Goal: Task Accomplishment & Management: Use online tool/utility

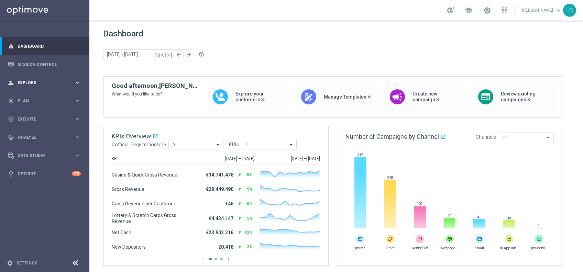
click at [51, 86] on div "person_search Explore keyboard_arrow_right" at bounding box center [44, 83] width 89 height 18
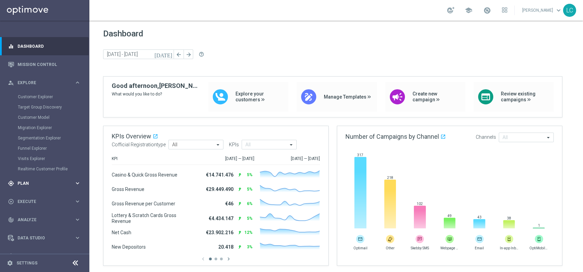
click at [31, 182] on span "Plan" at bounding box center [46, 184] width 57 height 4
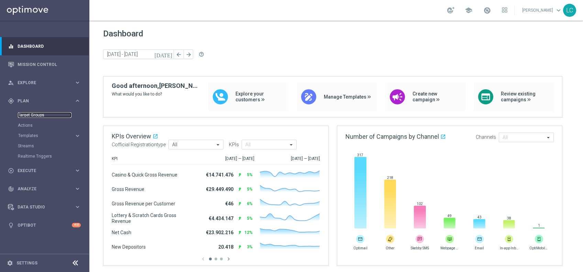
click at [41, 115] on link "Target Groups" at bounding box center [45, 115] width 54 height 6
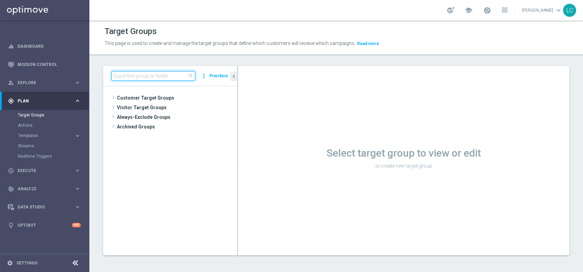
click at [137, 79] on input at bounding box center [153, 76] width 84 height 10
paste input "Active BETTING nosaldo GGR > 0 L3M modeL"
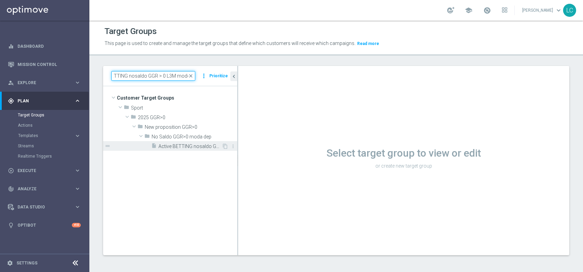
type input "Active BETTING nosaldo GGR > 0 L3M modeL"
click at [182, 145] on span "Active BETTING nosaldo GGR > 0 L3M modeL" at bounding box center [189, 147] width 63 height 6
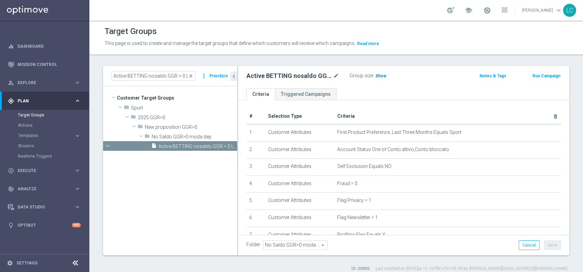
click at [378, 77] on span "Show" at bounding box center [380, 76] width 11 height 5
click at [191, 77] on span "close" at bounding box center [191, 76] width 6 height 6
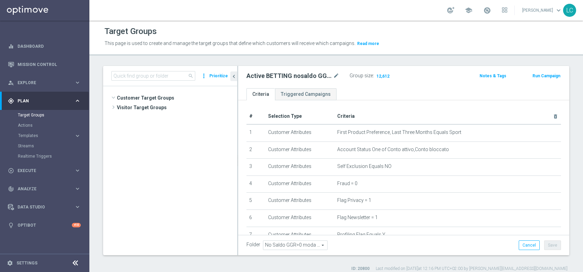
scroll to position [255, 0]
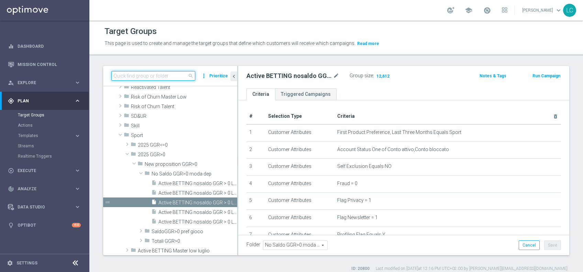
click at [182, 75] on input at bounding box center [153, 76] width 84 height 10
paste input "Active BETTING nosaldo GGR > 0 L3M NODEPL3M"
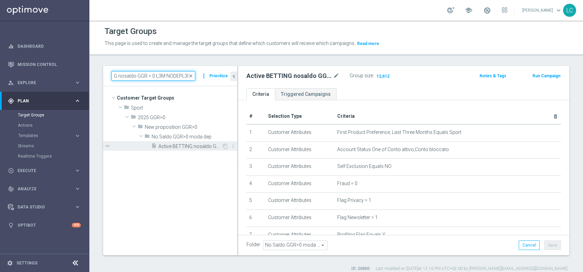
type input "Active BETTING nosaldo GGR > 0 L3M NODEPL3M"
click at [186, 144] on span "Active BETTING nosaldo GGR > 0 L3M NODEPL3M" at bounding box center [189, 147] width 63 height 6
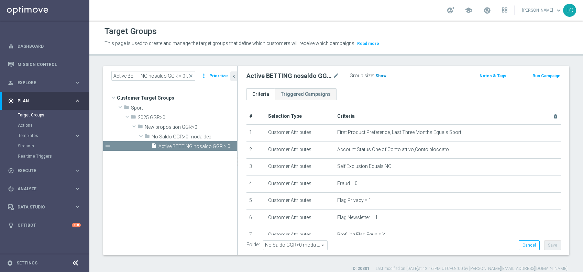
click at [384, 77] on span "Show" at bounding box center [380, 76] width 11 height 5
click at [192, 73] on span "close" at bounding box center [191, 76] width 6 height 6
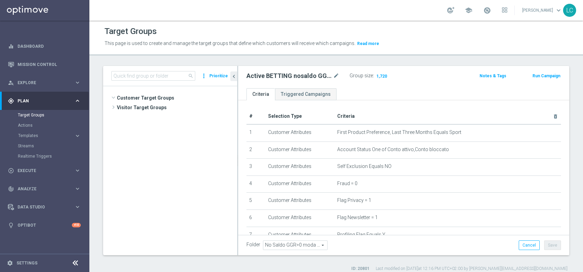
scroll to position [273, 0]
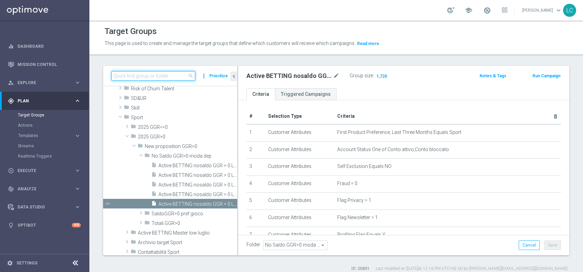
click at [182, 74] on input at bounding box center [153, 76] width 84 height 10
paste input "Active BETTING saldo GGR > 0 L3M BALANCER/STRATEGIST"
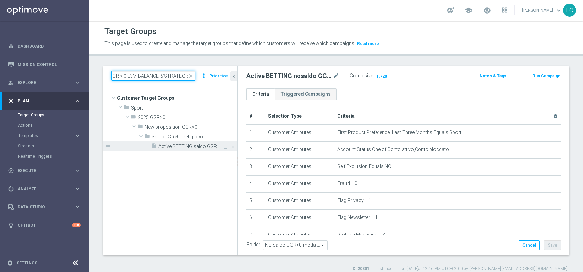
type input "Active BETTING saldo GGR > 0 L3M BALANCER/STRATEGIST"
click at [168, 149] on span "Active BETTING saldo GGR > 0 L3M BALANCER/STRATEGIST" at bounding box center [189, 147] width 63 height 6
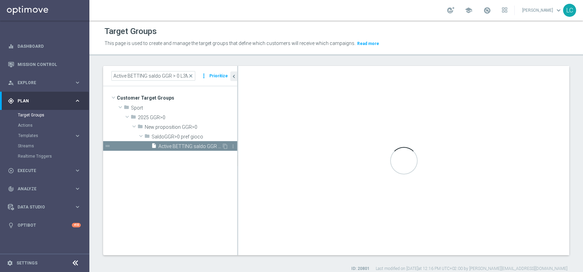
type input "SaldoGGR>0 pref gioco"
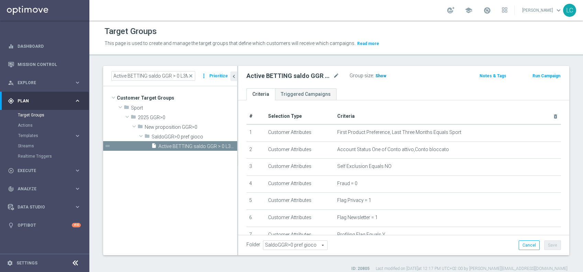
click at [380, 73] on h3 "Show" at bounding box center [381, 76] width 12 height 8
click at [193, 73] on span "close" at bounding box center [191, 76] width 6 height 6
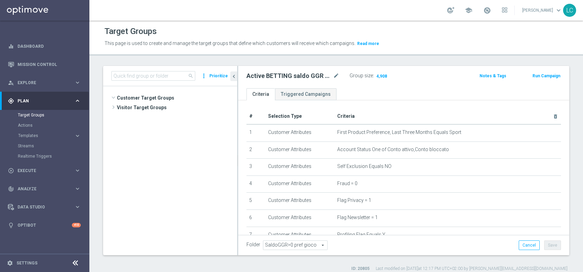
scroll to position [309, 0]
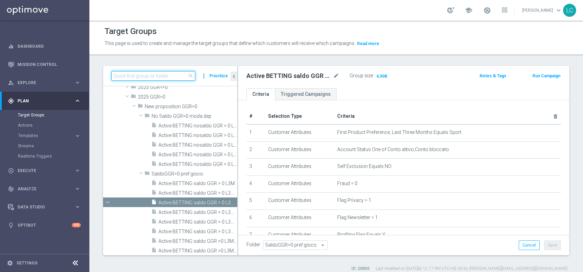
click at [183, 75] on input at bounding box center [153, 76] width 84 height 10
paste input "Active BETTING saldo GGR > 0 L3M OPTIMIZER/MAXIMIZER"
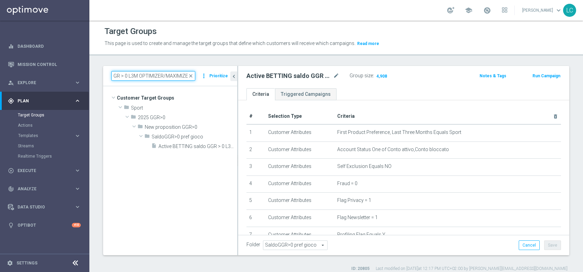
scroll to position [0, 0]
type input "Active BETTING saldo GGR > 0 L3M OPTIMIZER/MAXIMIZER"
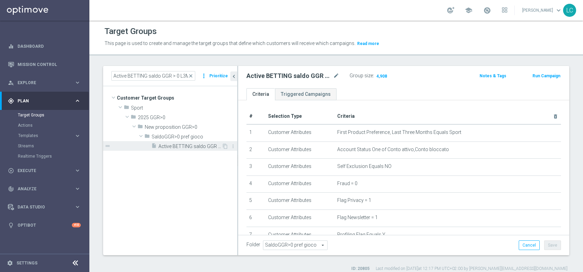
click at [198, 147] on span "Active BETTING saldo GGR > 0 L3M OPTIMIZER/MAXIMIZER" at bounding box center [189, 147] width 63 height 6
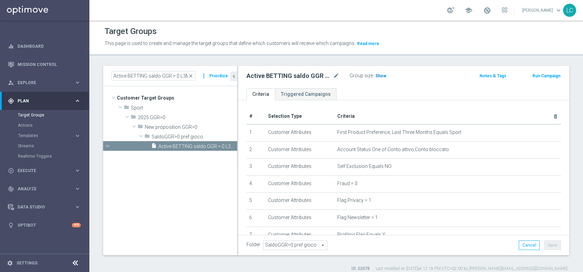
click at [380, 76] on span "Show" at bounding box center [380, 76] width 11 height 5
click at [193, 75] on span "close" at bounding box center [191, 76] width 6 height 6
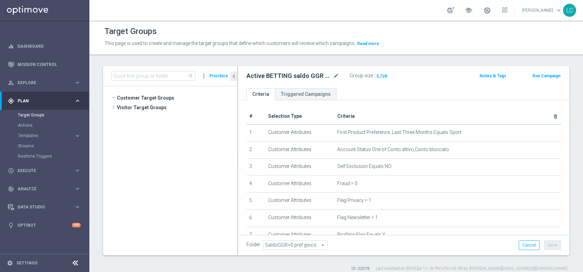
scroll to position [336, 0]
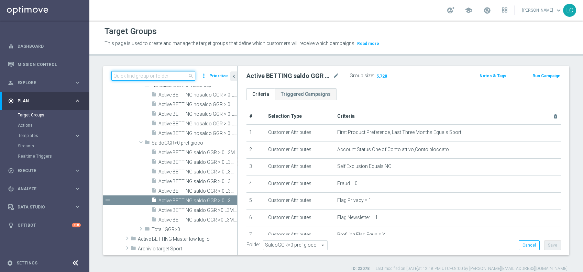
click at [183, 77] on input at bounding box center [153, 76] width 84 height 10
paste input "Active Betting no nwl GGR nb > 0 saldo"
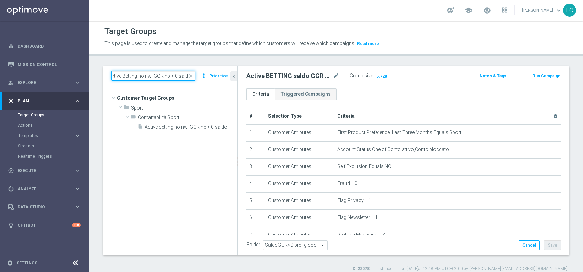
scroll to position [0, 0]
type input "Active Betting no nwl GGR nb > 0 saldo"
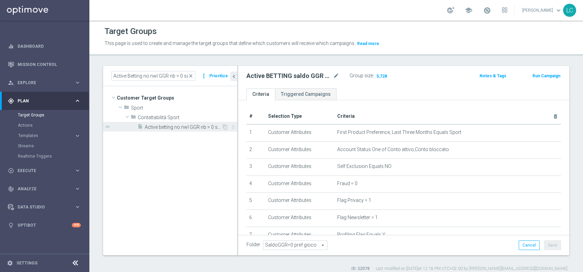
click at [176, 122] on div "insert_drive_file Active betting no nwl GGR nb > 0 saldo" at bounding box center [180, 127] width 84 height 10
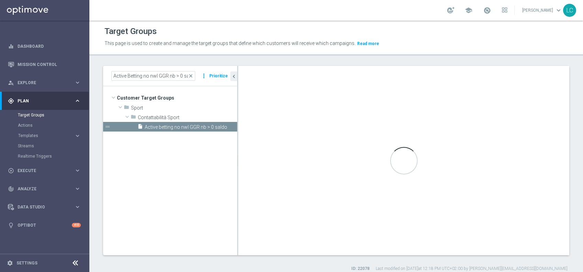
type input "Contattabilità Sport"
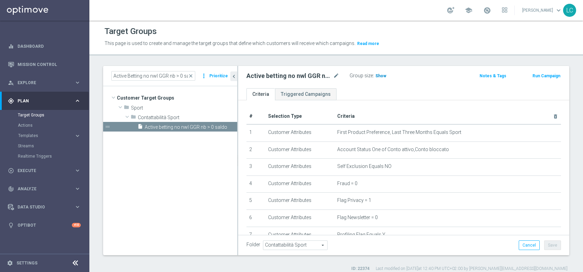
click at [380, 76] on span "Show" at bounding box center [380, 76] width 11 height 5
click at [193, 75] on span "close" at bounding box center [191, 76] width 6 height 6
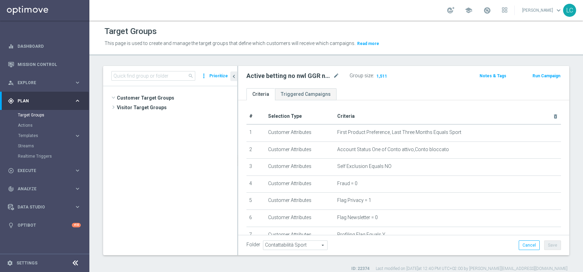
scroll to position [425, 0]
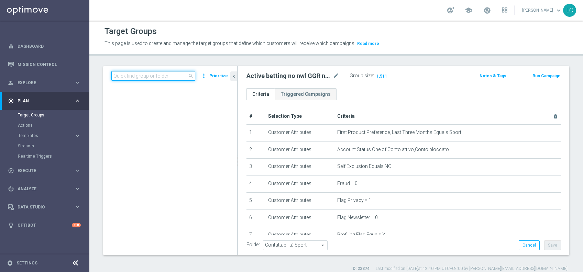
click at [166, 74] on input at bounding box center [153, 76] width 84 height 10
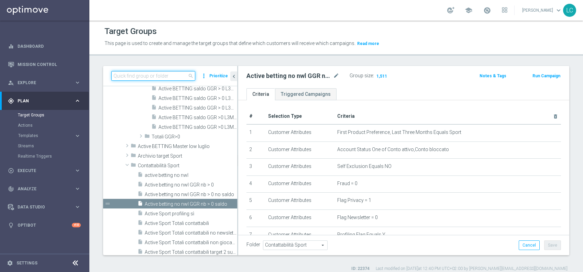
paste input "Active Betting no nwl GGR nb > 0 no saldo"
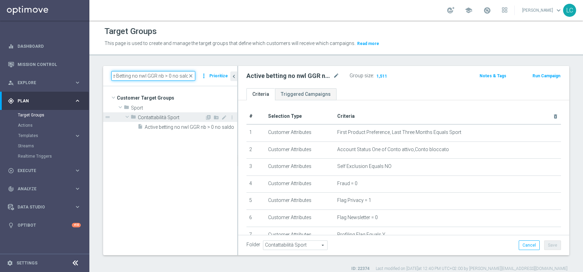
scroll to position [0, 0]
type input "Active Betting no nwl GGR nb > 0 no saldo"
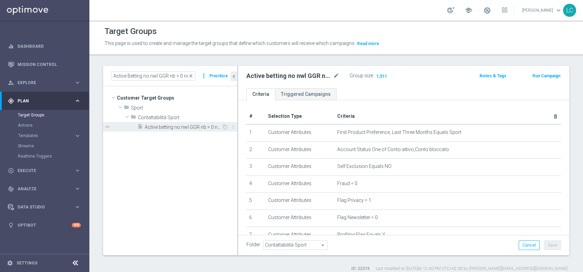
click at [175, 129] on span "Active betting no nwl GGR nb > 0 no saldo" at bounding box center [183, 127] width 77 height 6
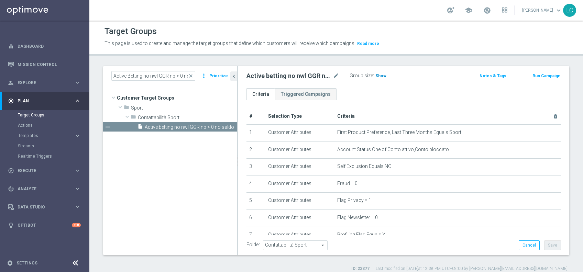
click at [381, 79] on h3 "Show" at bounding box center [381, 76] width 12 height 8
click at [194, 76] on span "close" at bounding box center [191, 76] width 6 height 6
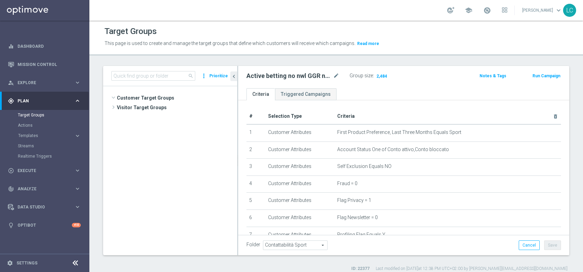
scroll to position [416, 0]
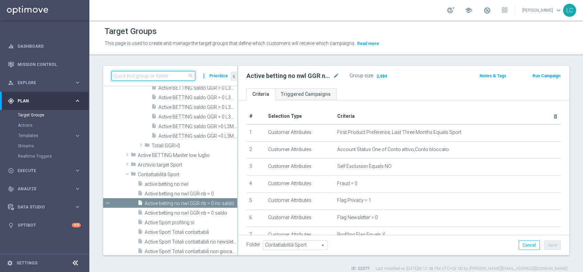
click at [170, 76] on input at bounding box center [153, 76] width 84 height 10
paste input "Active BETTING Master low no saldo GGRnb>0"
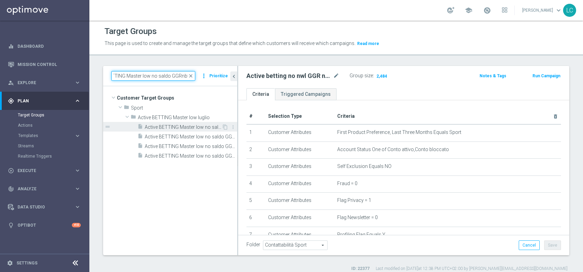
type input "Active BETTING Master low no saldo GGRnb>0"
click at [185, 128] on span "Active BETTING Master low no saldo GGRnb>0" at bounding box center [183, 127] width 77 height 6
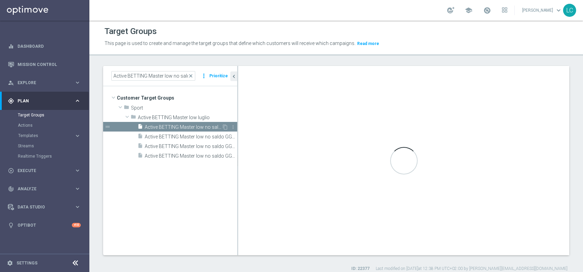
type input "Active BETTING Master low luglio"
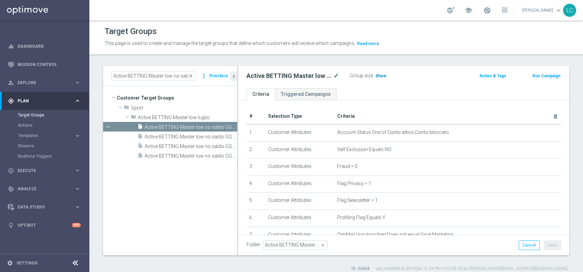
click at [377, 77] on span "Show" at bounding box center [380, 76] width 11 height 5
click at [192, 75] on span "close" at bounding box center [191, 76] width 6 height 6
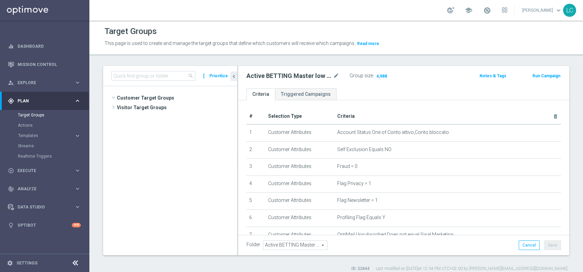
scroll to position [389, 0]
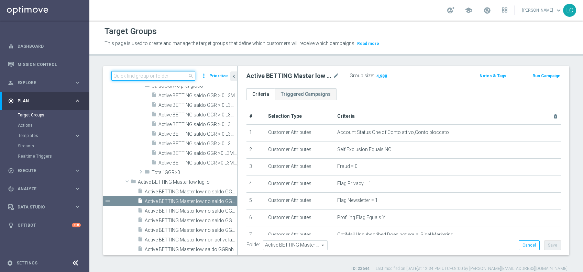
click at [175, 74] on input at bounding box center [153, 76] width 84 height 10
paste input "Active BETTING Master low saldo GGRnb>0"
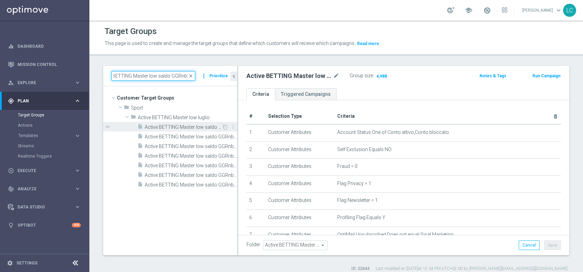
type input "Active BETTING Master low saldo GGRnb>0"
click at [186, 128] on span "Active BETTING Master low saldo GGRnb>0" at bounding box center [183, 127] width 77 height 6
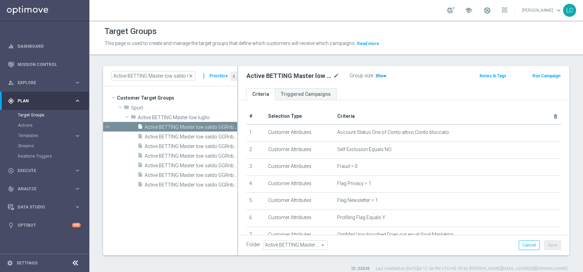
click at [379, 75] on span "Show" at bounding box center [380, 76] width 11 height 5
